Goal: Obtain resource: Download file/media

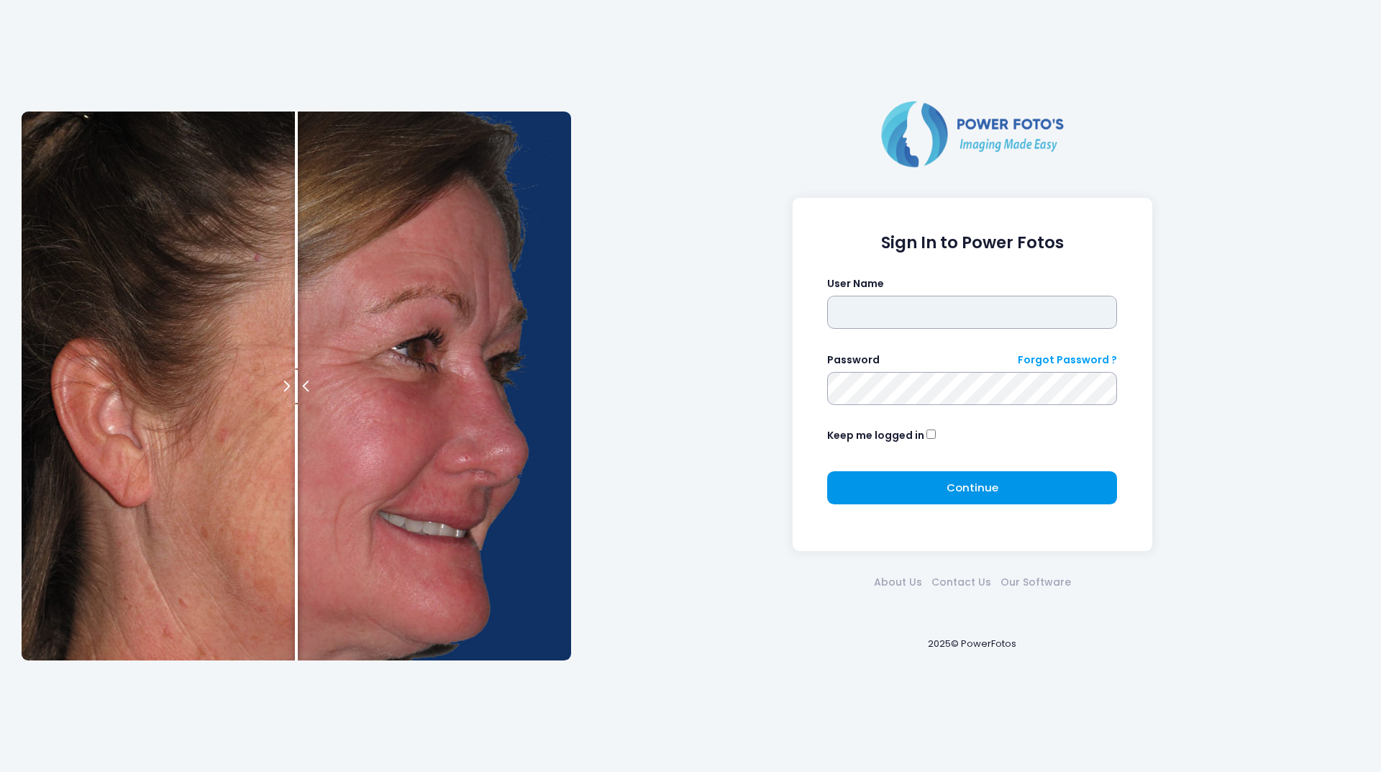
type input "********"
click at [997, 475] on button "Continue Please wait..." at bounding box center [972, 487] width 290 height 33
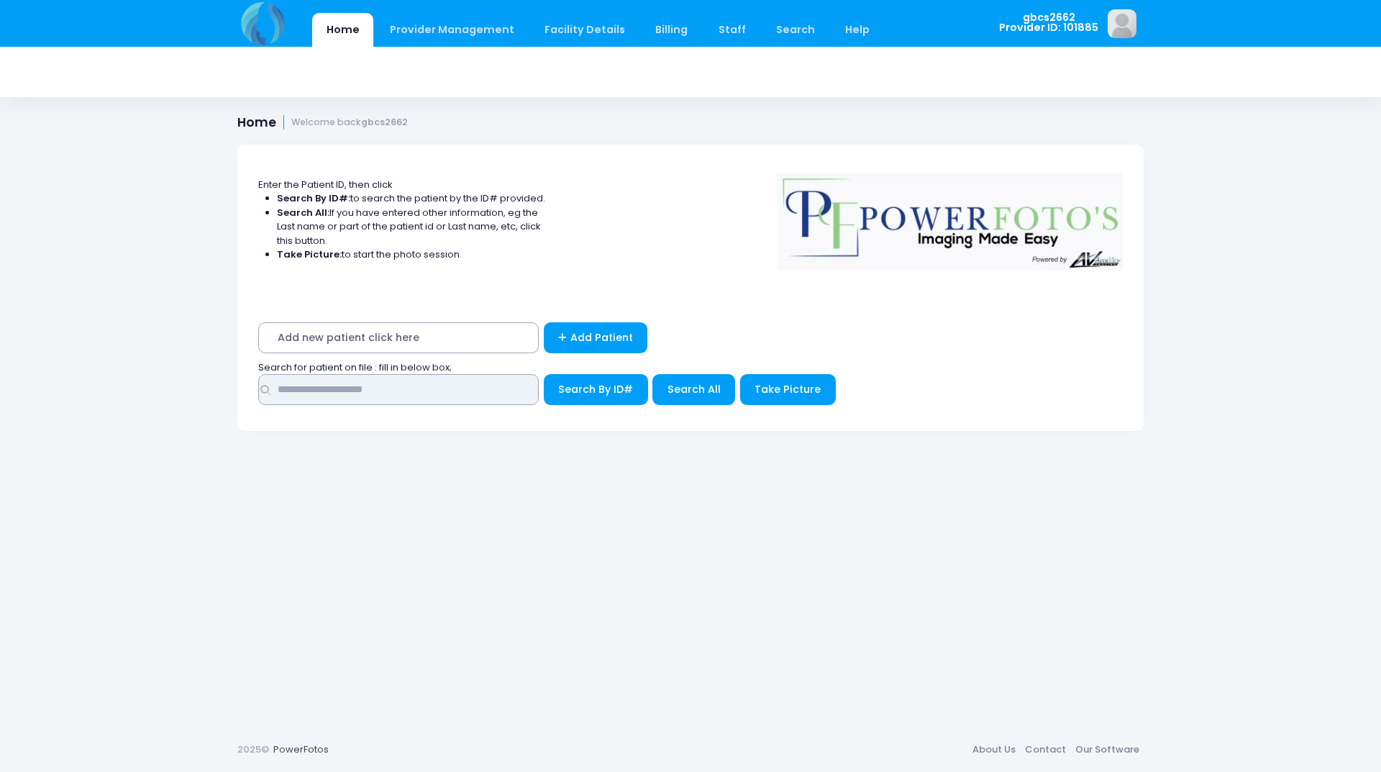
click at [386, 386] on input "text" at bounding box center [398, 389] width 281 height 31
type input "*****"
click at [544, 374] on button "Search By ID#" at bounding box center [596, 389] width 104 height 31
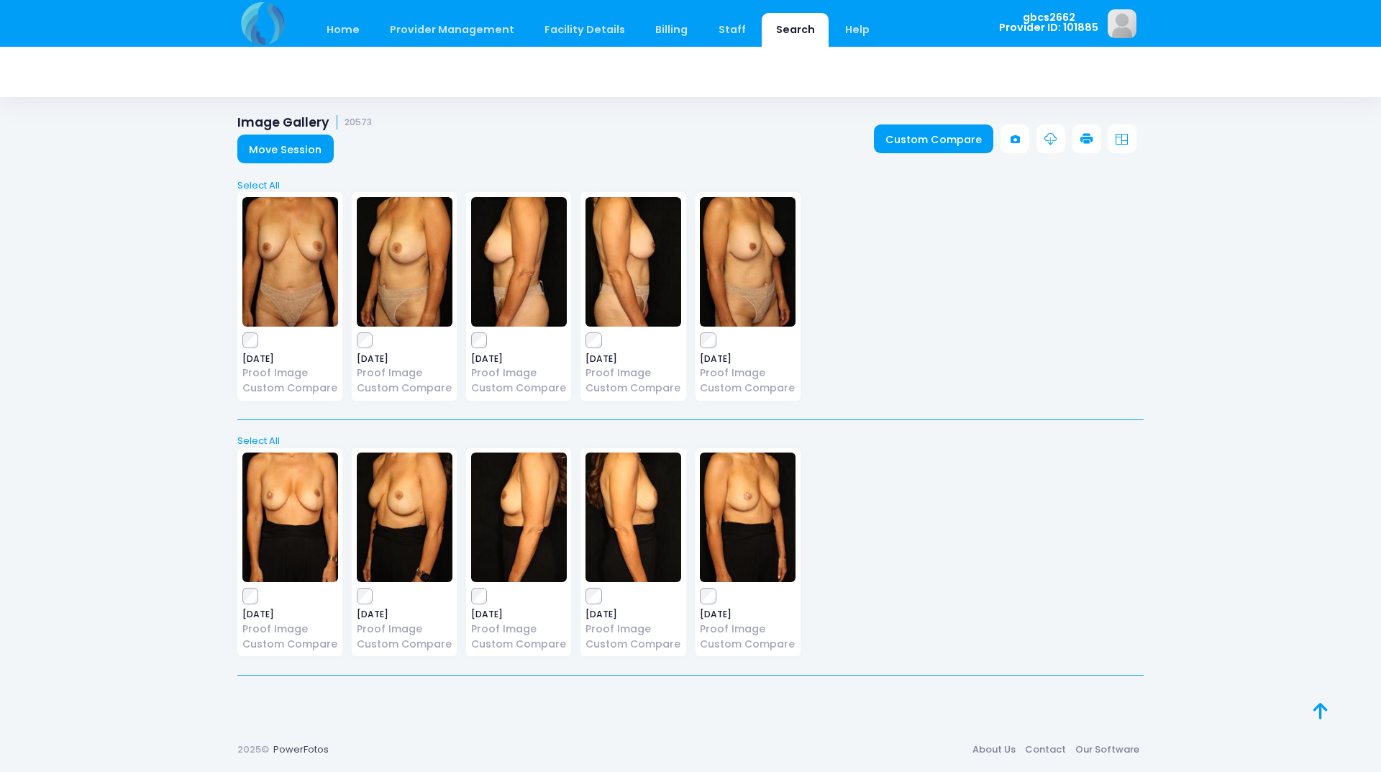
click at [1079, 142] on link at bounding box center [1087, 138] width 29 height 29
click at [1091, 134] on icon at bounding box center [1086, 139] width 13 height 13
click at [1091, 136] on icon at bounding box center [1086, 139] width 13 height 13
click at [1021, 268] on div "2024-07-26 Proof Image Custom Compare 2024-07-26 Proof Image 2024-07-26" at bounding box center [691, 299] width 916 height 232
click at [600, 334] on label at bounding box center [634, 340] width 96 height 14
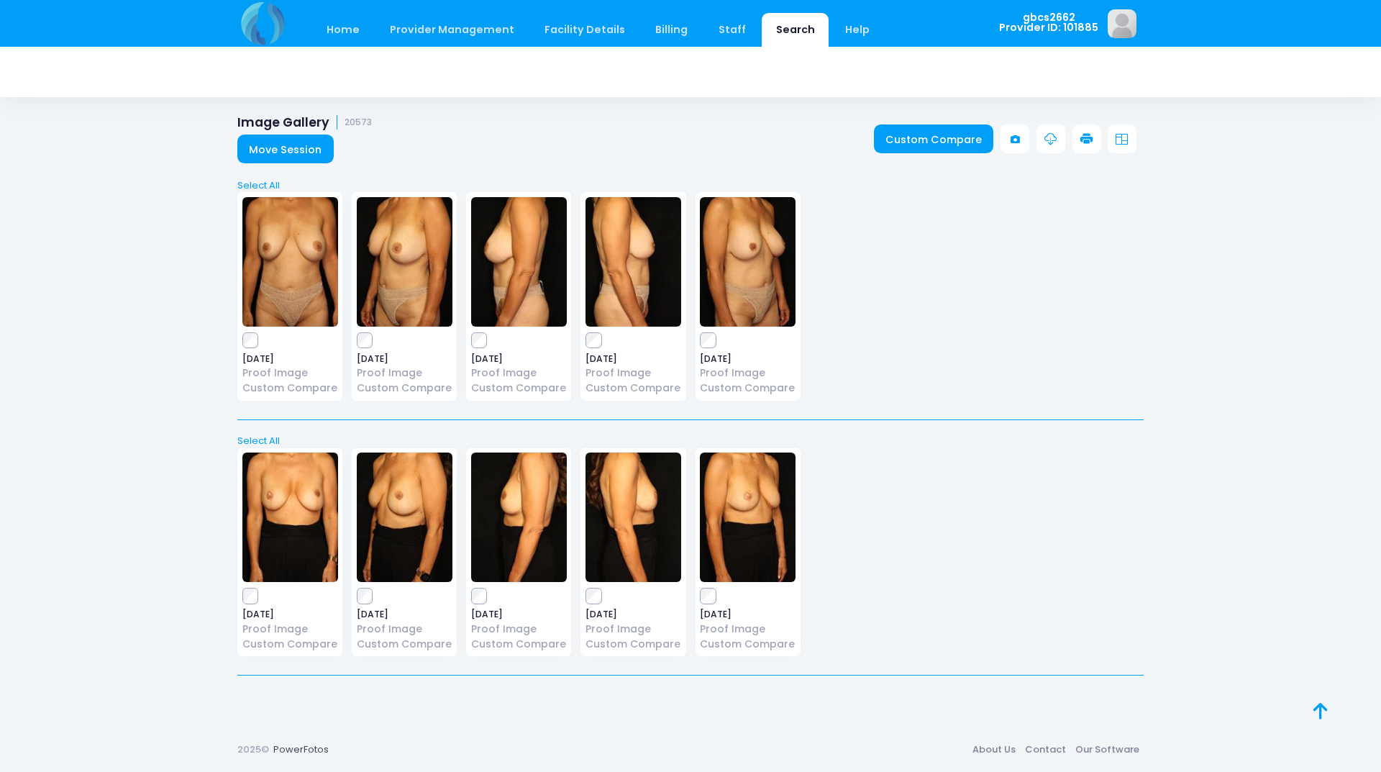
click at [1085, 134] on icon at bounding box center [1086, 139] width 13 height 13
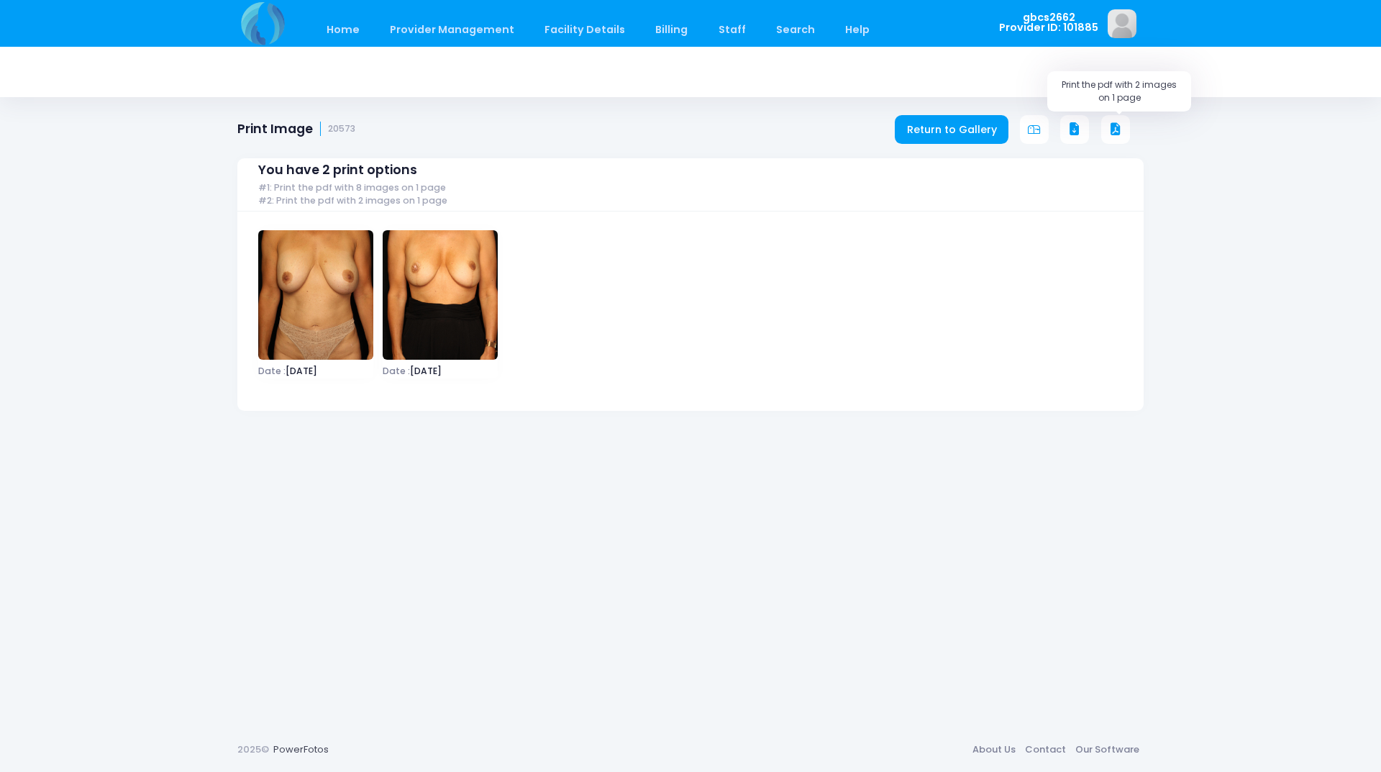
click at [1123, 128] on button at bounding box center [1115, 129] width 29 height 29
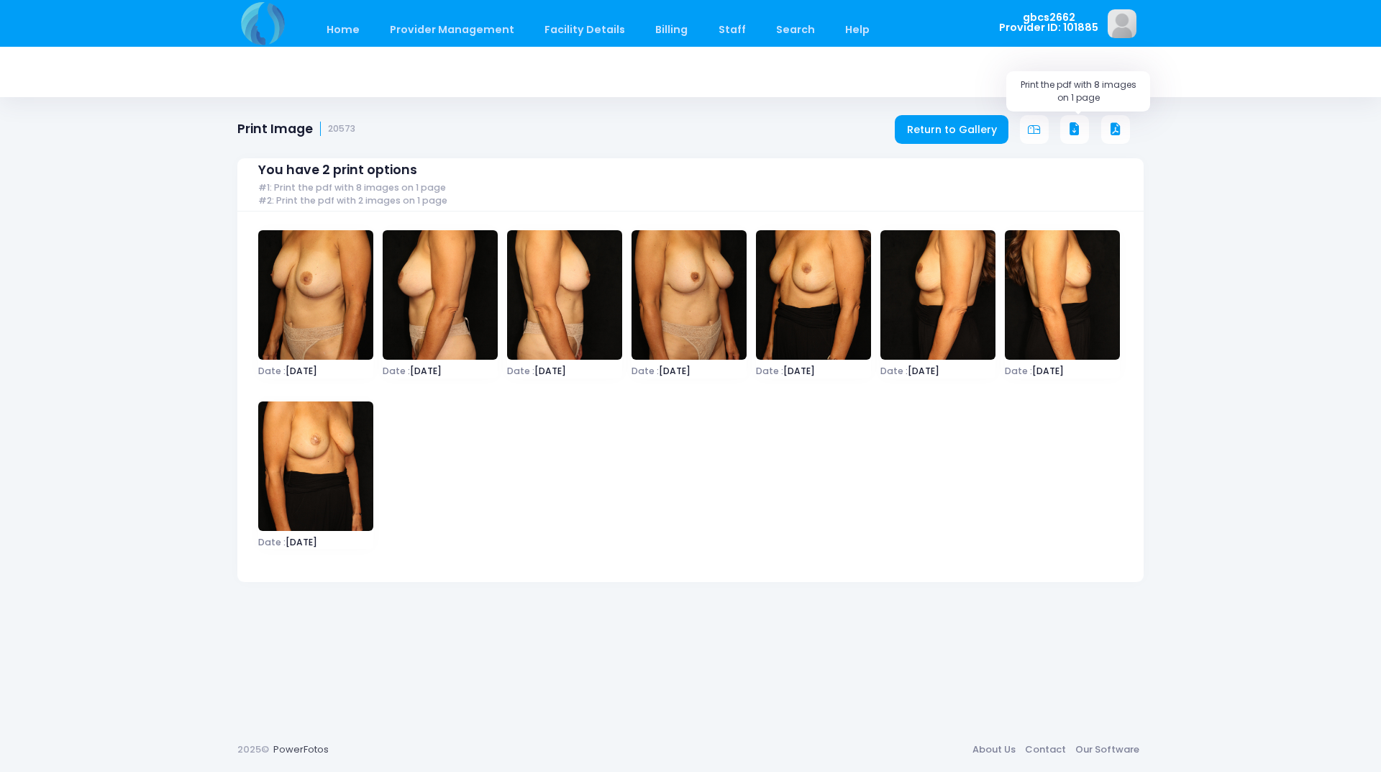
click at [1076, 129] on icon at bounding box center [1074, 129] width 13 height 13
